Goal: Task Accomplishment & Management: Use online tool/utility

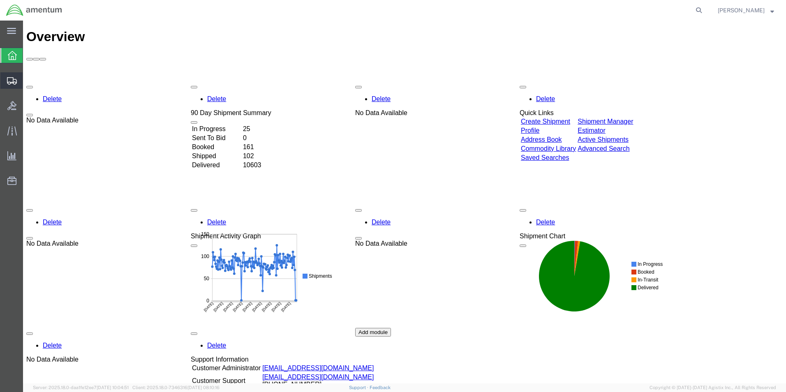
click at [0, 0] on span "Create from Template" at bounding box center [0, 0] width 0 height 0
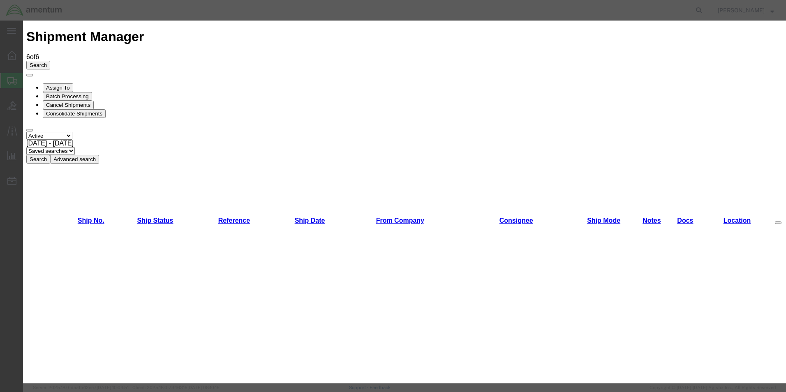
scroll to position [781, 0]
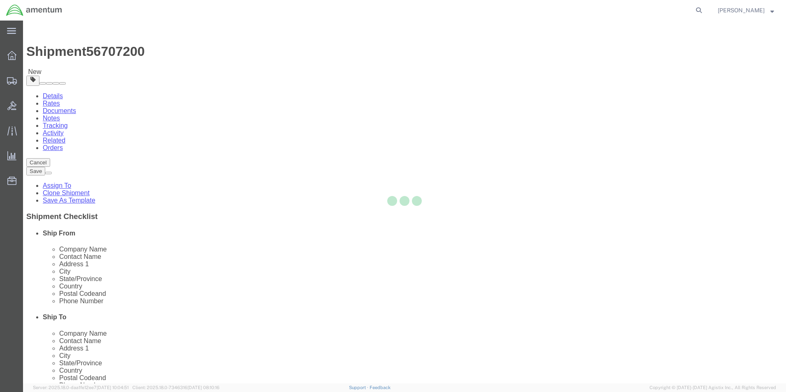
select select "49831"
select select "49914"
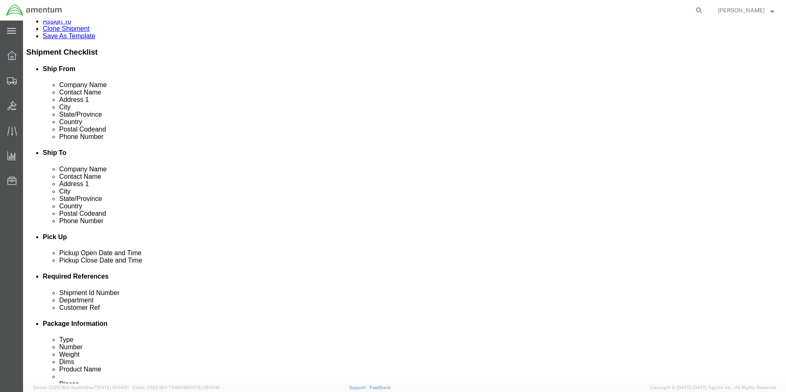
scroll to position [329, 0]
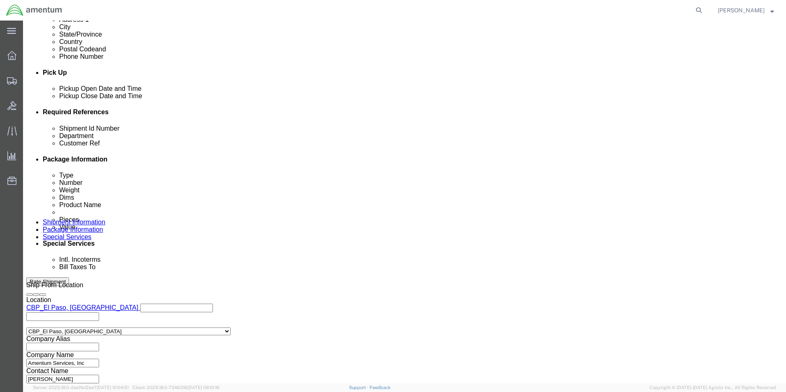
drag, startPoint x: 131, startPoint y: 174, endPoint x: 35, endPoint y: 171, distance: 95.4
click div "Shipment Id Number 257720"
type input "328539"
drag, startPoint x: 52, startPoint y: 194, endPoint x: 29, endPoint y: 191, distance: 23.5
click div "Customer Ref 257720"
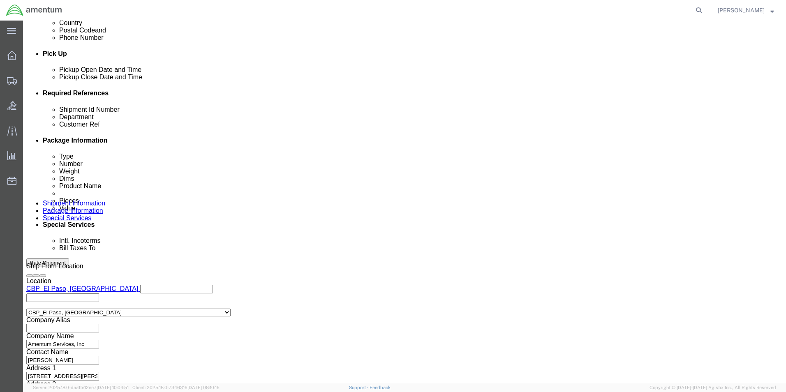
scroll to position [358, 0]
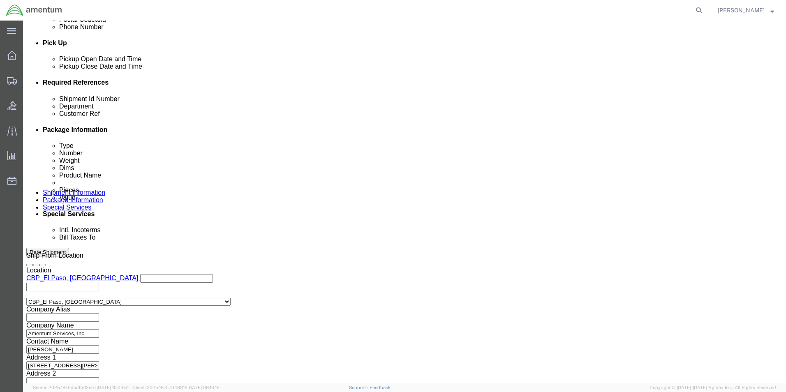
type input "328539"
click button "Continue"
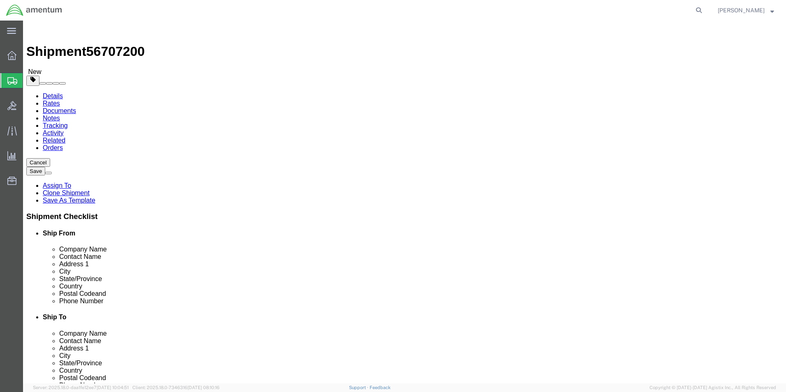
drag, startPoint x: 95, startPoint y: 174, endPoint x: 74, endPoint y: 175, distance: 21.4
click div "Dimensions Separate dimensions for each package, Length x Width x Height Length…"
type input "8"
type input "6"
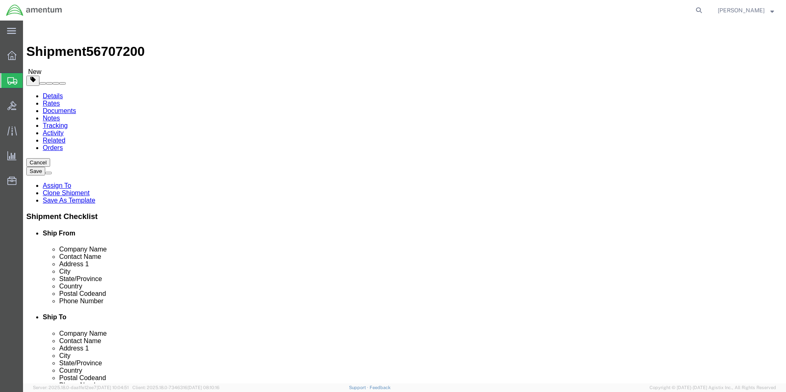
drag, startPoint x: 134, startPoint y: 192, endPoint x: 78, endPoint y: 187, distance: 56.5
click div "Weight 0.20 Select kgs lbs Ship. t°"
type input "1.50"
click dd "6.00 Each"
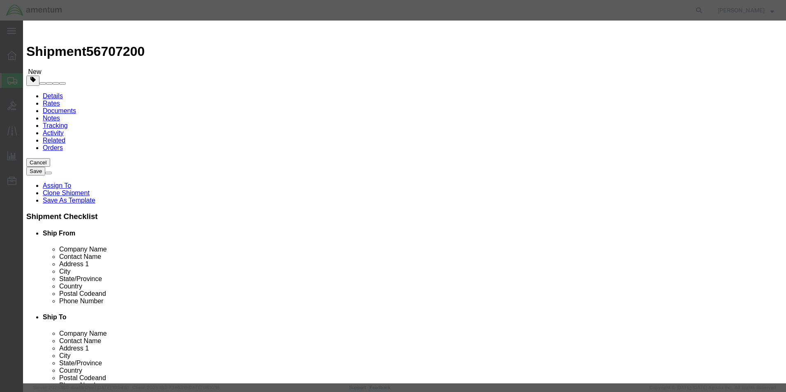
drag, startPoint x: 219, startPoint y: 79, endPoint x: 196, endPoint y: 79, distance: 23.0
click div "Pieces Number of pieces inside all the packages 6.00 Select Bag Barrels 100Boar…"
type input "4"
click div "Commodity library"
drag, startPoint x: 252, startPoint y: 93, endPoint x: 216, endPoint y: 88, distance: 37.0
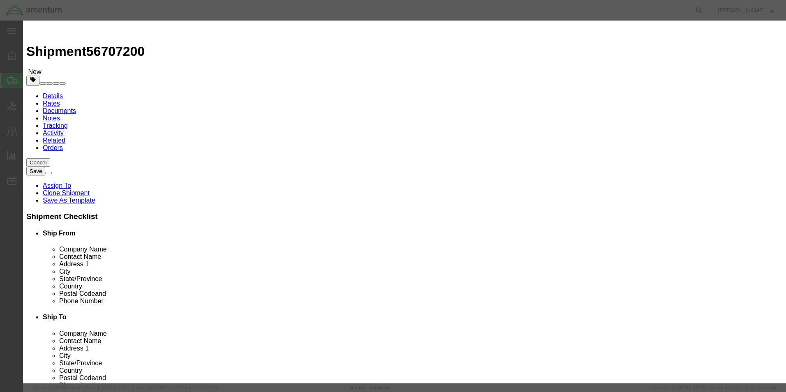
click div "Product Name shop items Pieces 4 Select Bag Barrels 100Board Feet Bottle Box Bl…"
type input "1"
type input "450"
drag, startPoint x: 502, startPoint y: 63, endPoint x: 398, endPoint y: 60, distance: 104.4
click div "Description 1795, 4961"
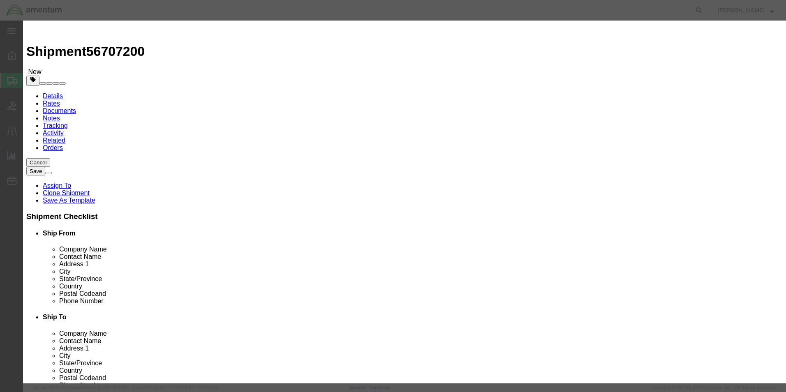
type textarea "Bushings, Bearings"
click button "Save & Close"
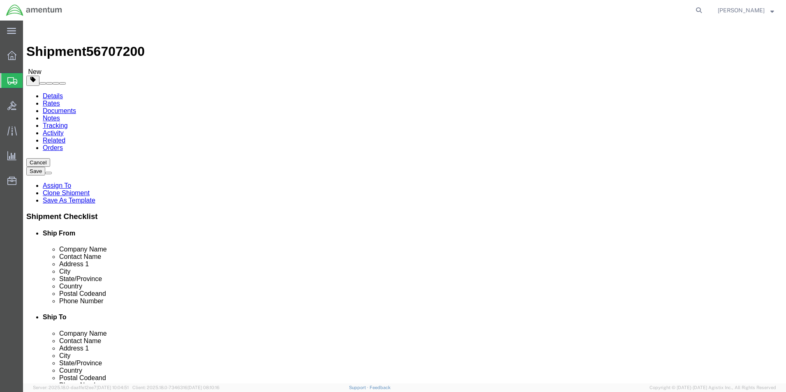
click button "Continue"
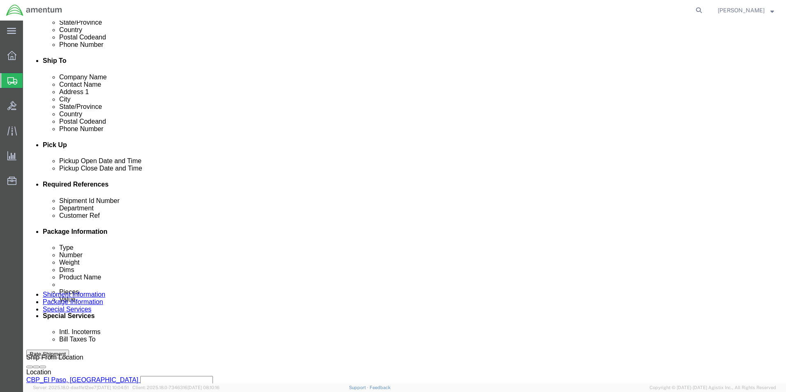
scroll to position [370, 0]
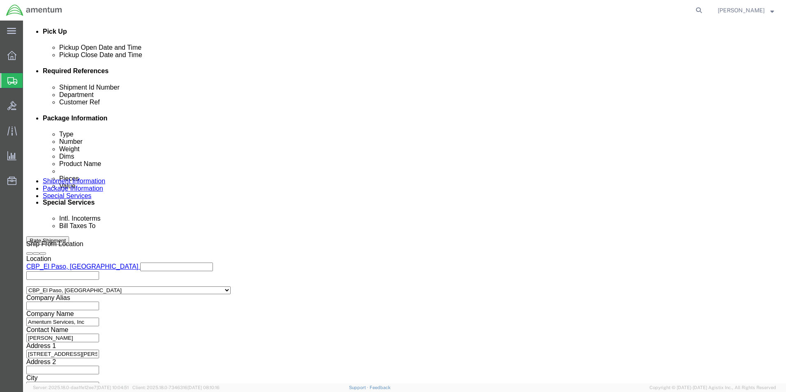
click button "Rate Shipment"
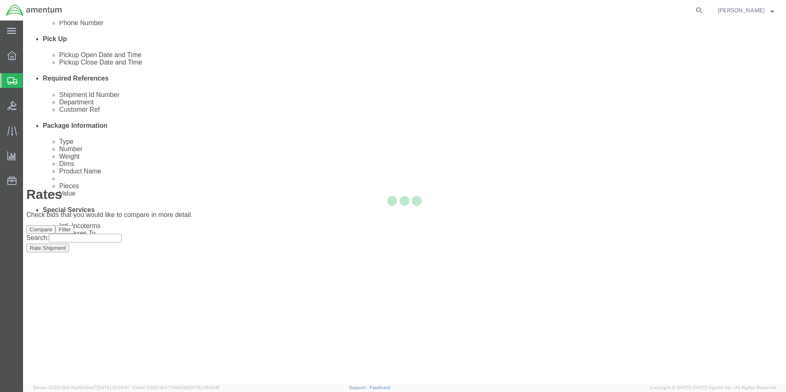
scroll to position [1, 0]
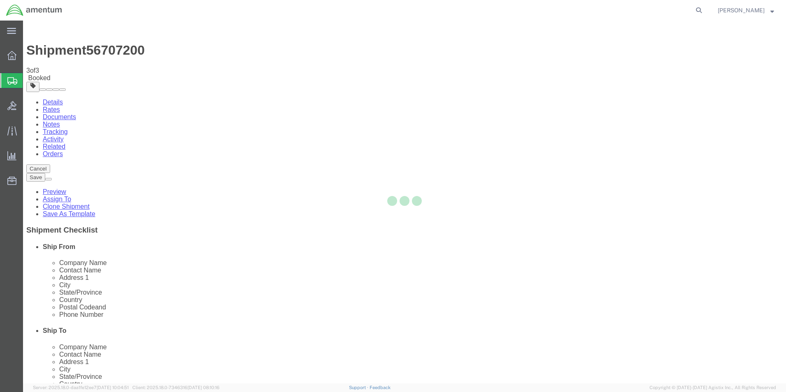
scroll to position [0, 0]
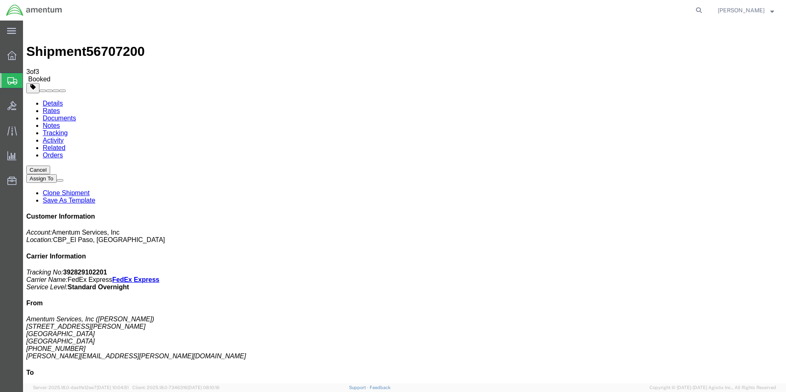
click at [0, 0] on span "Create from Template" at bounding box center [0, 0] width 0 height 0
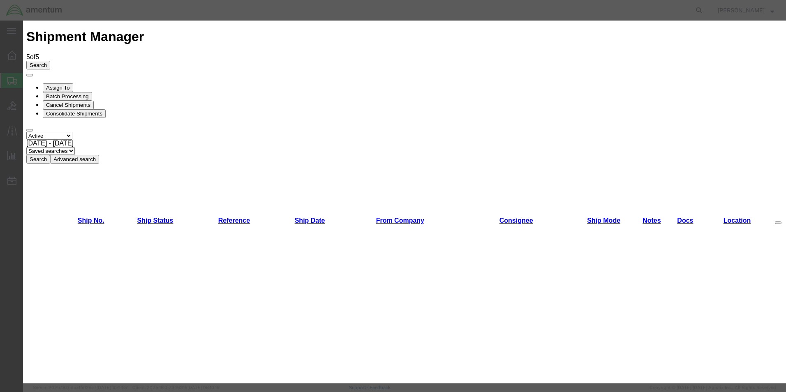
scroll to position [452, 0]
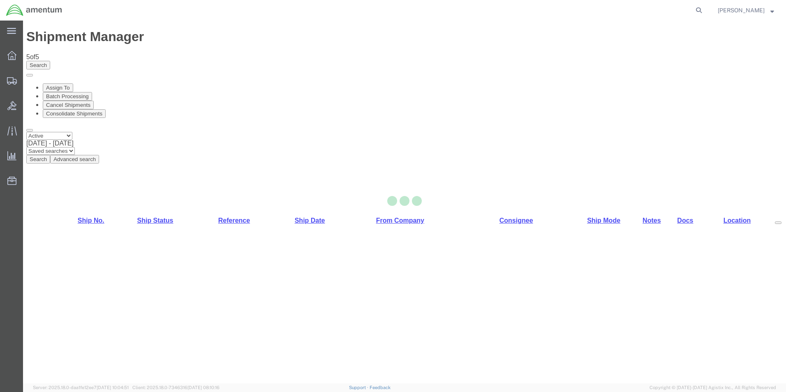
select select "49831"
select select "49925"
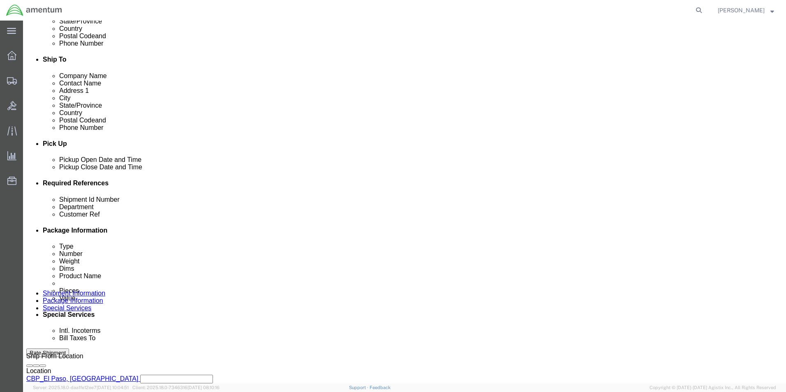
scroll to position [329, 0]
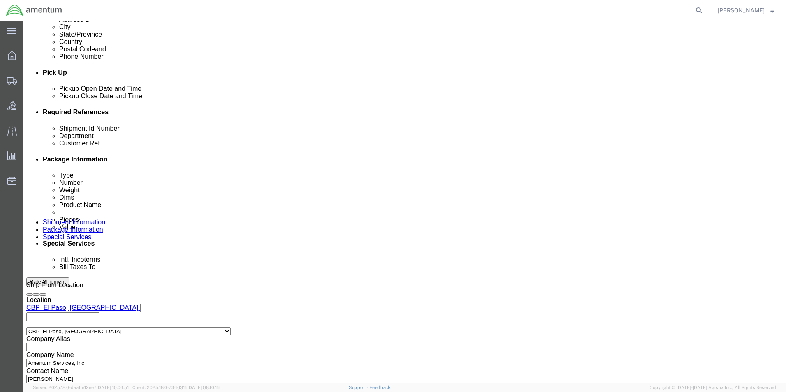
drag, startPoint x: 130, startPoint y: 176, endPoint x: 54, endPoint y: 176, distance: 75.6
click div "Shipment Id Number 272657, 272647, 272597"
type input "328452"
drag, startPoint x: 177, startPoint y: 191, endPoint x: 30, endPoint y: 191, distance: 147.1
click div "Customer Ref 272657, 272647, 272597"
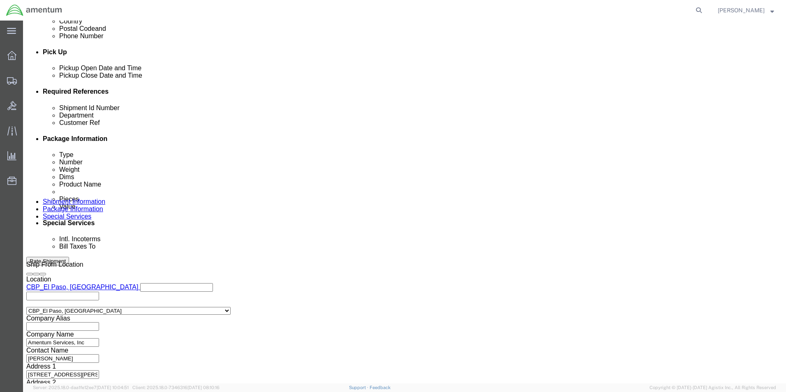
scroll to position [358, 0]
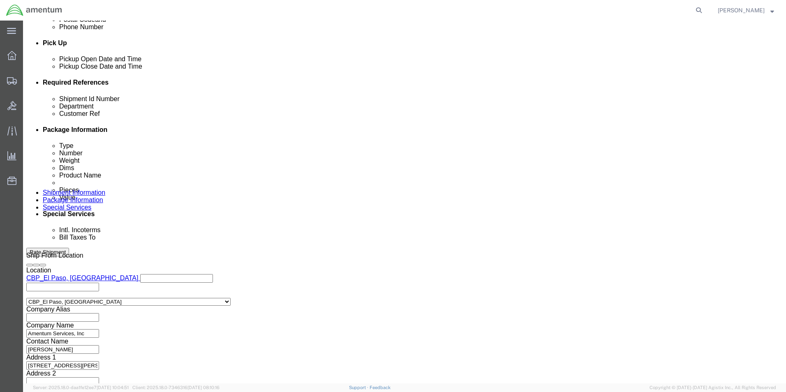
type input "328452"
click button "Continue"
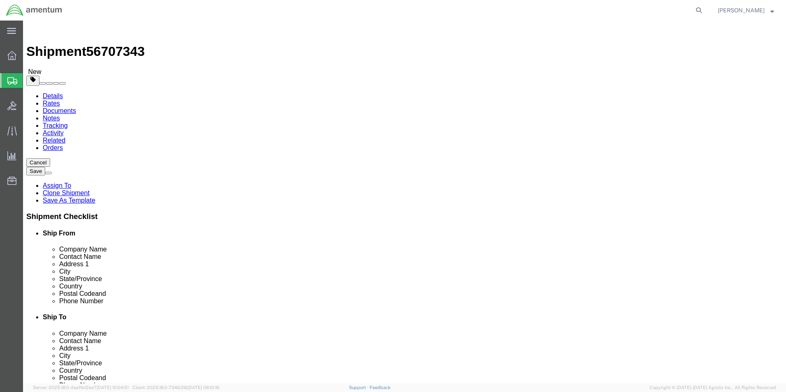
drag, startPoint x: 133, startPoint y: 175, endPoint x: 36, endPoint y: 175, distance: 97.0
click div "Dimensions Length 15.00 x Width 15.00 x Height 15.00 Select cm ft in"
click select "Select Bale(s) Basket(s) Bolt(s) Bottle(s) Buckets Bulk Bundle(s) Can(s) Cardbo…"
select select "SBX"
click select "Select Bale(s) Basket(s) Bolt(s) Bottle(s) Buckets Bulk Bundle(s) Can(s) Cardbo…"
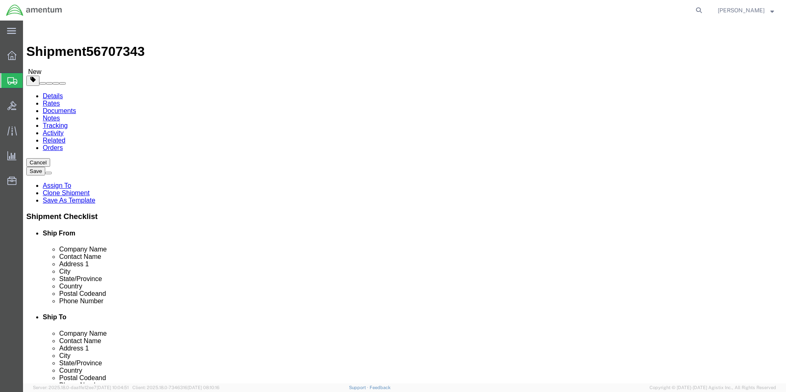
type input "12.25"
type input "11.00"
type input "1.50"
click dd "11.00 Each"
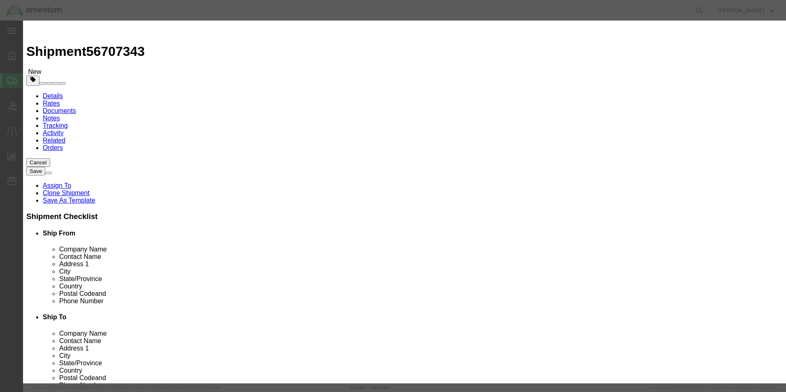
drag, startPoint x: 291, startPoint y: 62, endPoint x: 218, endPoint y: 58, distance: 72.8
click div "Product Name AIRCRAFT PARTS"
click h3 "Edit content"
drag, startPoint x: 243, startPoint y: 82, endPoint x: 229, endPoint y: 81, distance: 14.0
click div "Pieces 11.00 Select Bag Barrels 100Board Feet Bottle Box Blister Pack Carats Ca…"
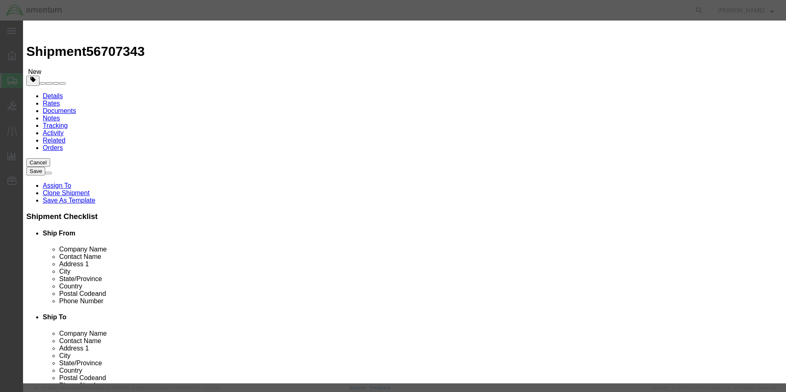
type input "2"
type input "145.45"
click h3 "Edit content"
drag, startPoint x: 565, startPoint y: 64, endPoint x: 365, endPoint y: 61, distance: 200.5
click div "Product Name AIRCRAFT PARTS Pieces 2 Select Bag Barrels 100Board Feet Bottle Bo…"
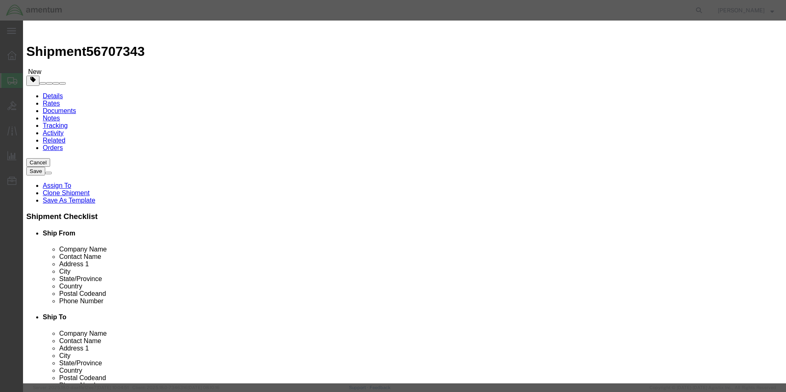
type textarea "Washer"
click button "Save & Close"
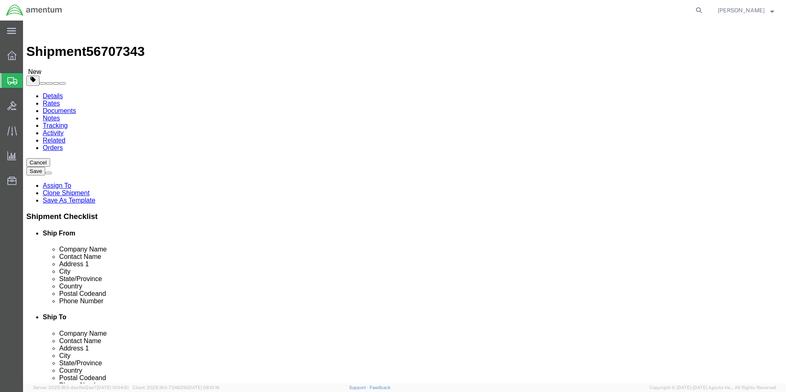
click button "Continue"
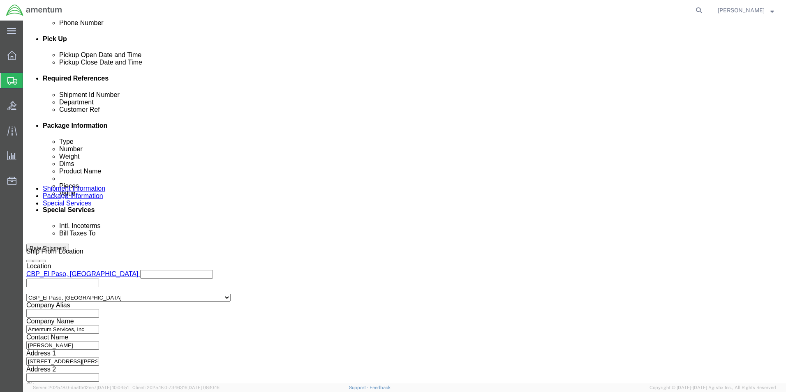
scroll to position [288, 0]
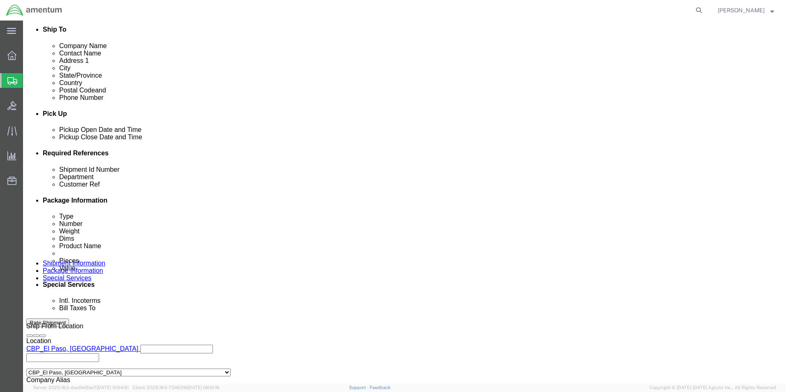
click button "Rate Shipment"
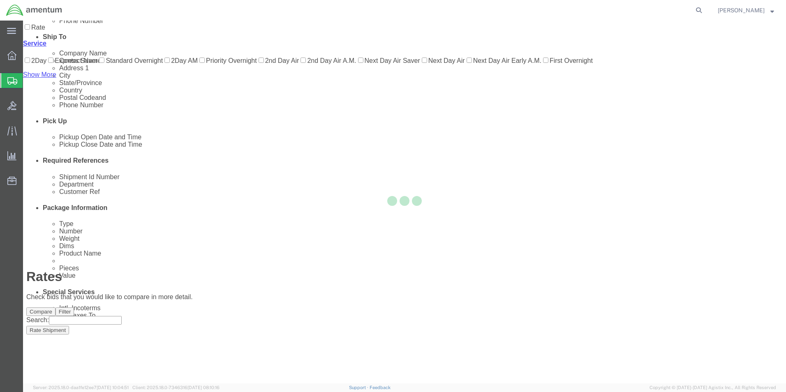
scroll to position [0, 0]
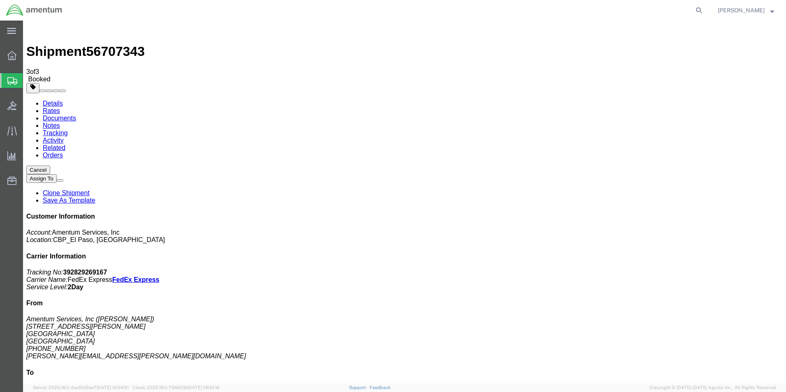
click at [0, 0] on span "Create from Template" at bounding box center [0, 0] width 0 height 0
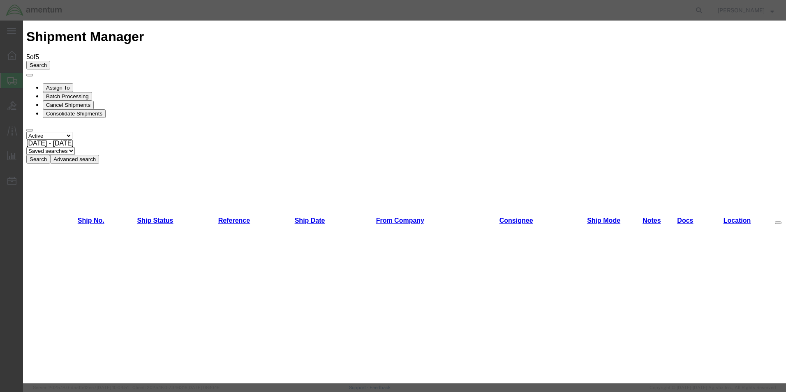
scroll to position [740, 0]
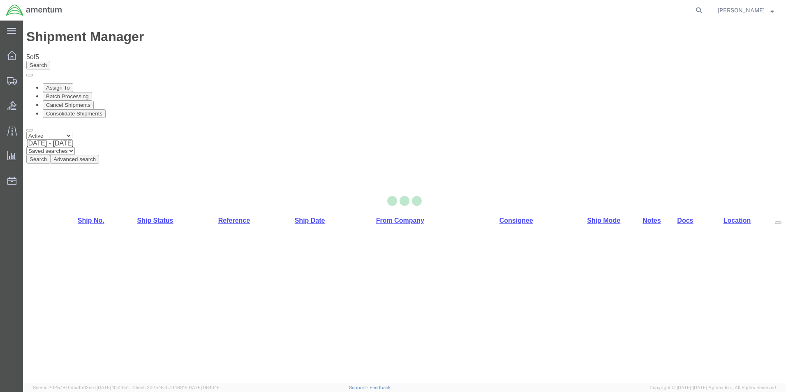
select select "49831"
select select "49945"
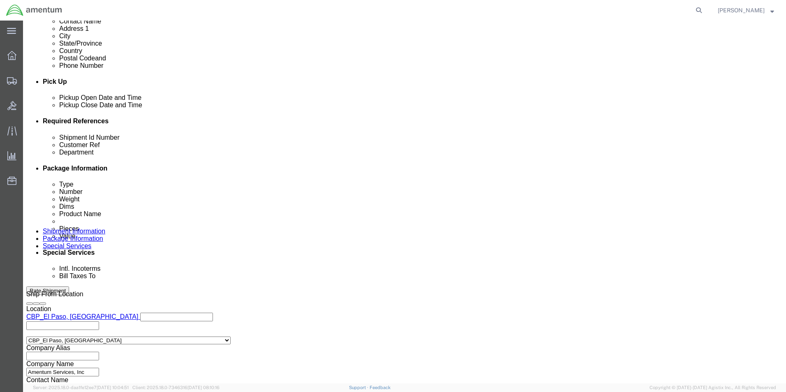
scroll to position [358, 0]
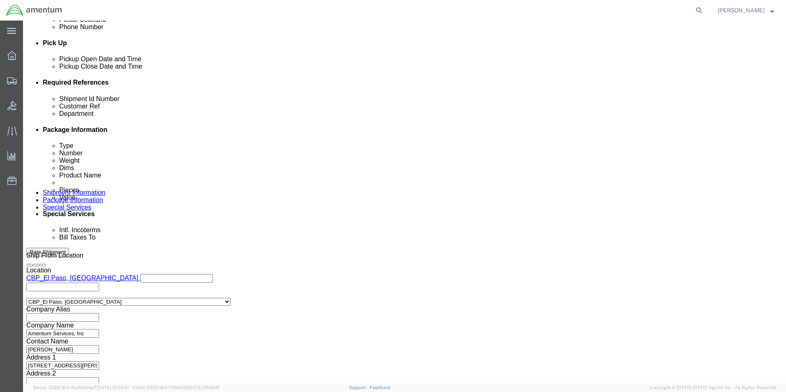
drag, startPoint x: 145, startPoint y: 146, endPoint x: 85, endPoint y: 151, distance: 60.6
click div "Shipment Id Number 250817"
drag, startPoint x: 163, startPoint y: 145, endPoint x: 45, endPoint y: 142, distance: 118.0
click div "Shipment Id Number 328578, 328646"
type input "328578, 328646"
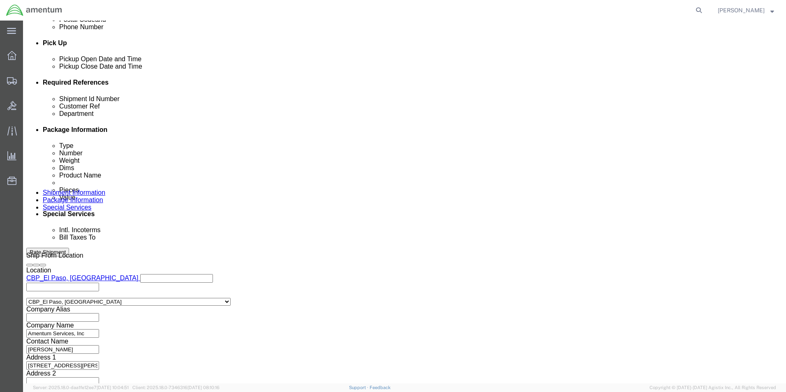
click div "Shipping Mode (Optional)"
drag, startPoint x: 334, startPoint y: 148, endPoint x: 232, endPoint y: 147, distance: 101.9
click div "Customer Ref 250817"
paste input "328578, 328646"
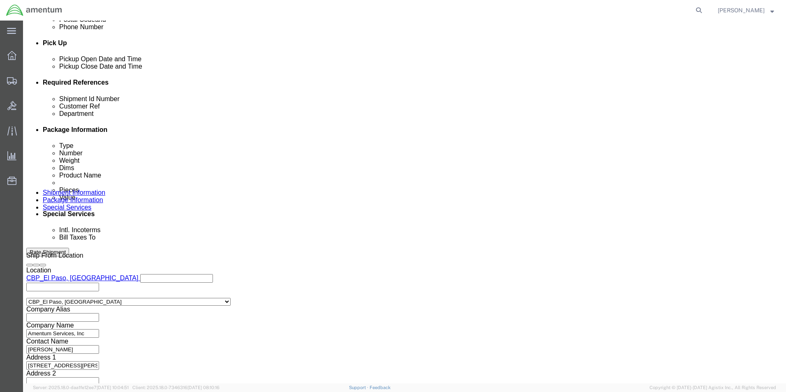
type input "328578, 328646328578, 328646"
drag, startPoint x: 372, startPoint y: 149, endPoint x: 255, endPoint y: 147, distance: 117.1
click div "Customer Ref 328578, 328646328578, 328646"
click input "328578, 328646"
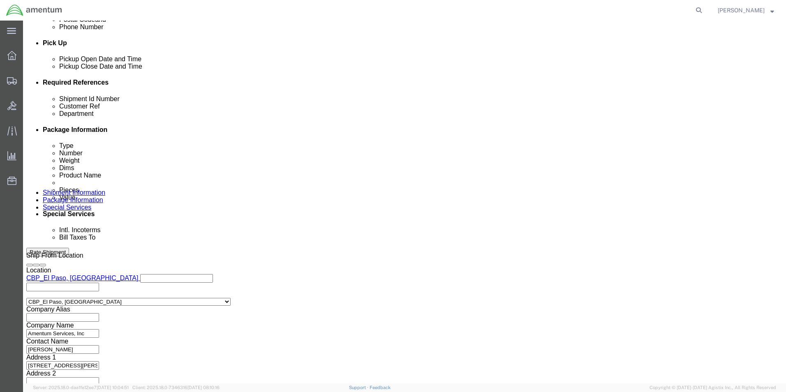
drag, startPoint x: 147, startPoint y: 147, endPoint x: 92, endPoint y: 147, distance: 55.9
click div "Shipment Id Number 328578, 328646"
click input "text"
paste input "328578, 328646"
type input "328578, 328646"
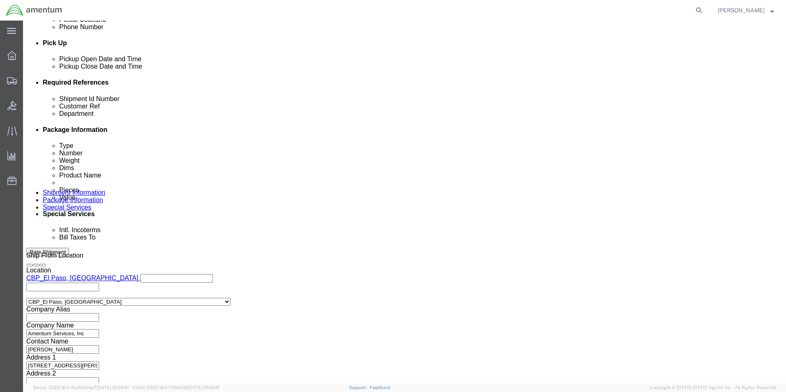
click input "6118.02.03.2219.000.WST.0000"
type input "6118.03.03.2219.000.WST.0000"
click button "Continue"
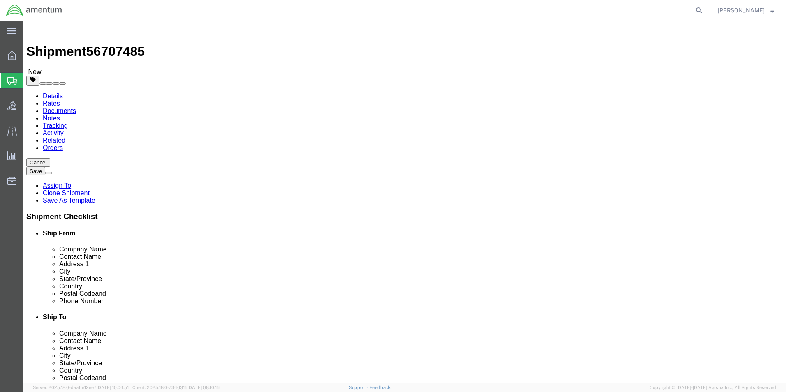
click input "10.00"
drag, startPoint x: 131, startPoint y: 173, endPoint x: 81, endPoint y: 177, distance: 50.3
click div "Dimensions Length 10.00 x Width 10.00 x Height 10.00 Select cm ft in"
type input "24"
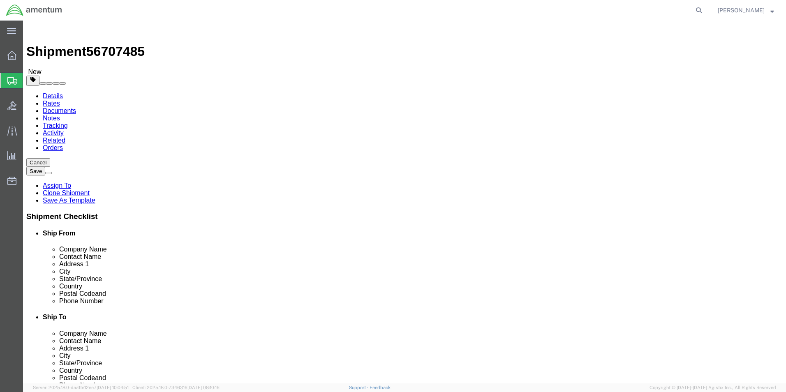
type input "12"
drag, startPoint x: 136, startPoint y: 191, endPoint x: 82, endPoint y: 187, distance: 54.4
click div "Weight 1.50 Select kgs lbs Ship. t°"
type input "9.75"
click dd "300.00 USD"
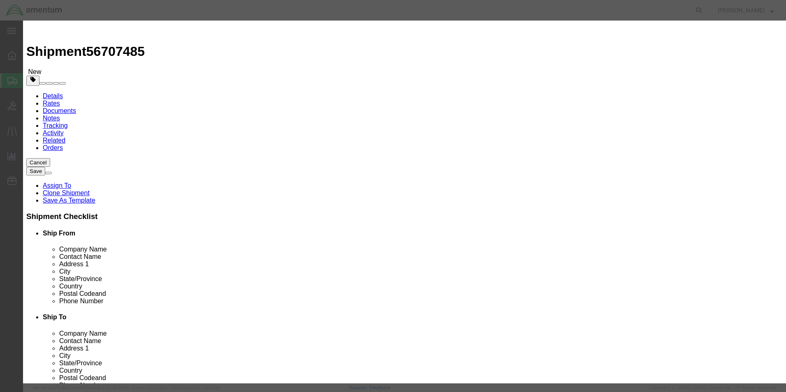
drag, startPoint x: 263, startPoint y: 77, endPoint x: 217, endPoint y: 76, distance: 45.6
click div "Pieces 2.00 Select Bag Barrels 100Board Feet Bottle Box Blister Pack Carats Can…"
type input "7"
type input "1050"
drag, startPoint x: 320, startPoint y: 61, endPoint x: 187, endPoint y: 65, distance: 133.2
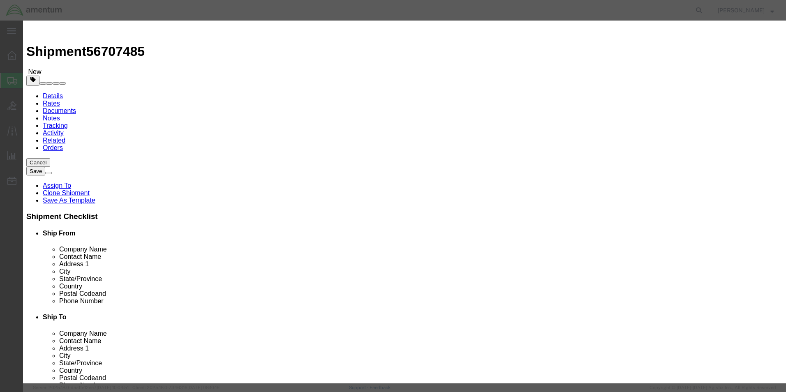
click div "Product Name AIRCRAFT PARTS"
type input "shop items"
click h3 "Edit content"
drag, startPoint x: 263, startPoint y: 96, endPoint x: 188, endPoint y: 87, distance: 75.7
click div "Product Name shop items Pieces 7 Select Bag Barrels 100Board Feet Bottle Box Bl…"
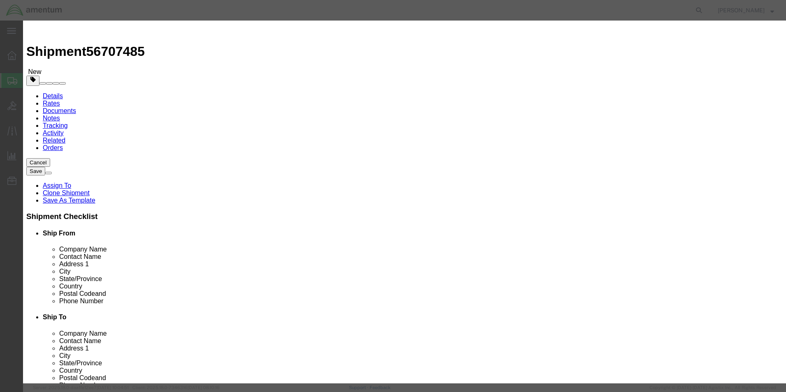
type input "4"
type input "850"
drag, startPoint x: 545, startPoint y: 67, endPoint x: 343, endPoint y: 67, distance: 201.3
click div "Product Name shop items Pieces 7 Select Bag Barrels 100Board Feet Bottle Box Bl…"
type textarea "Hard hats, Ero tape, Packing, Tape, clip"
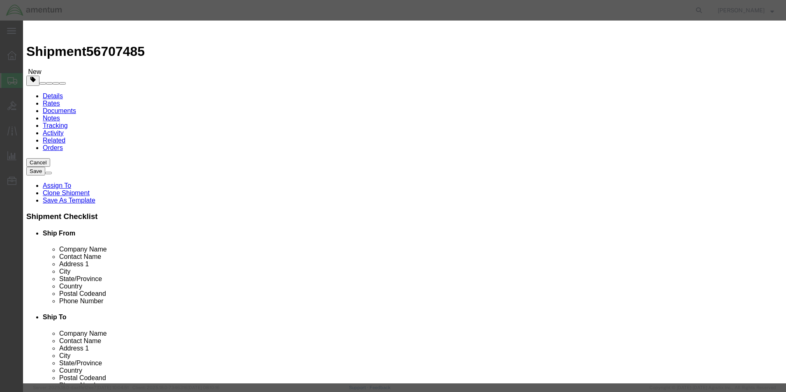
click button "Save & Close"
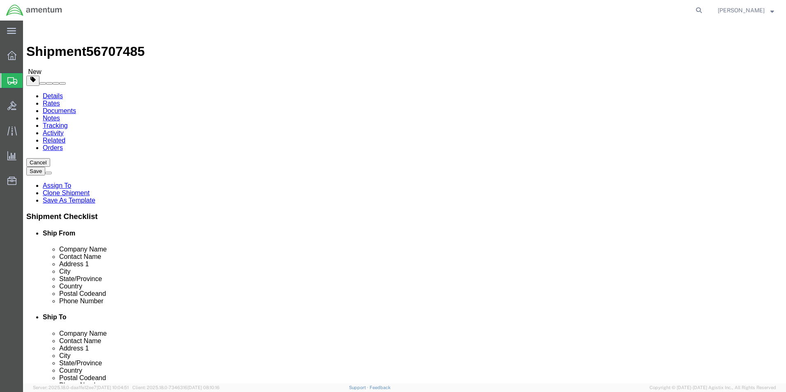
click button "Continue"
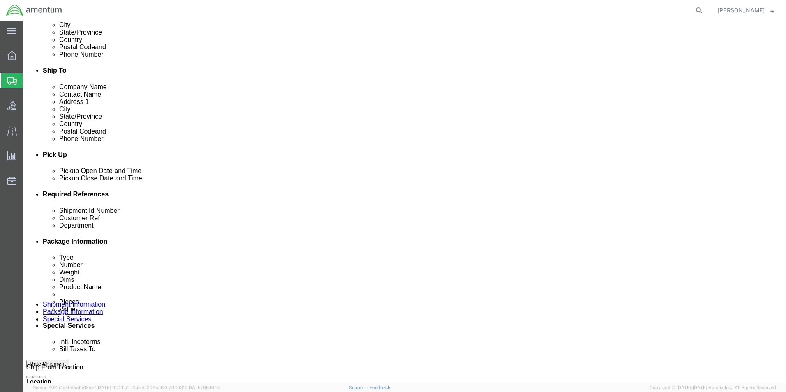
scroll to position [289, 0]
type input "6118.03.03."
click button "Rate Shipment"
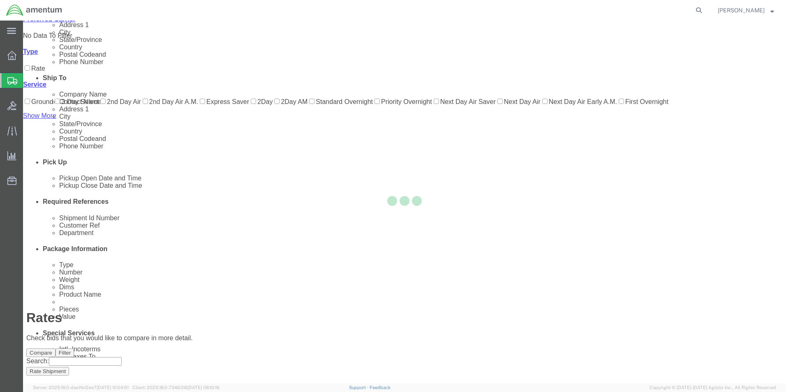
scroll to position [18, 0]
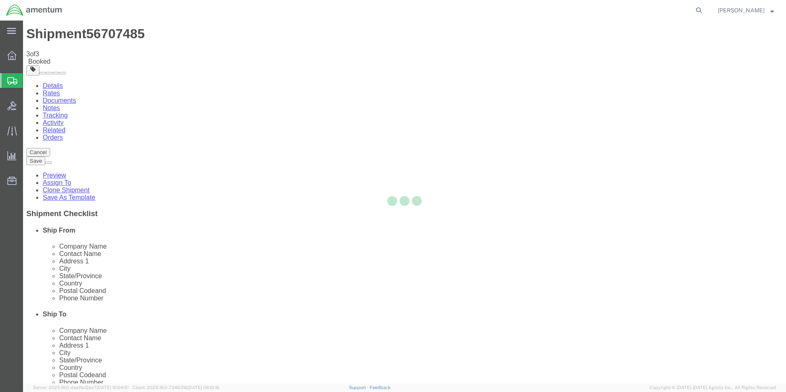
scroll to position [0, 0]
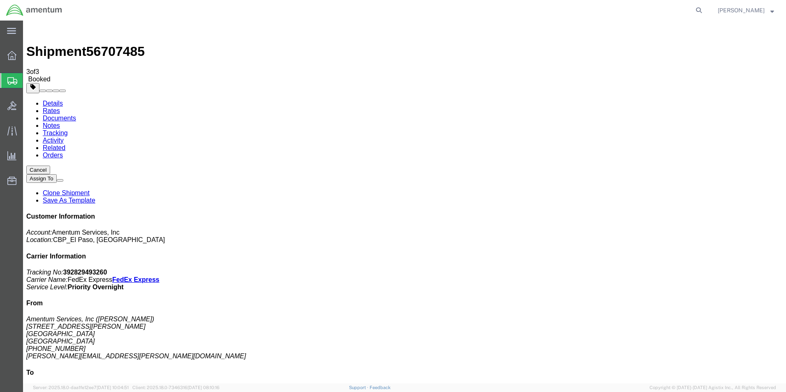
click at [534, 9] on agx-global-search at bounding box center [573, 10] width 263 height 21
